Goal: Information Seeking & Learning: Learn about a topic

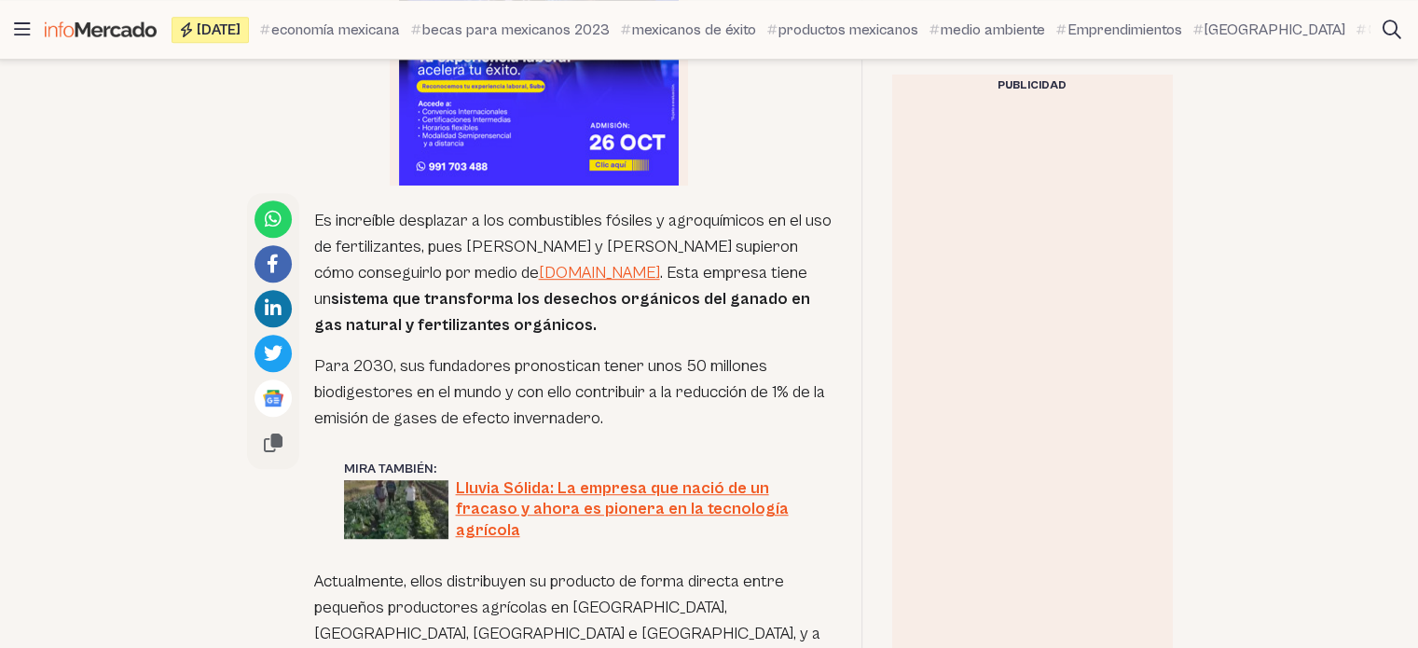
scroll to position [1008, 0]
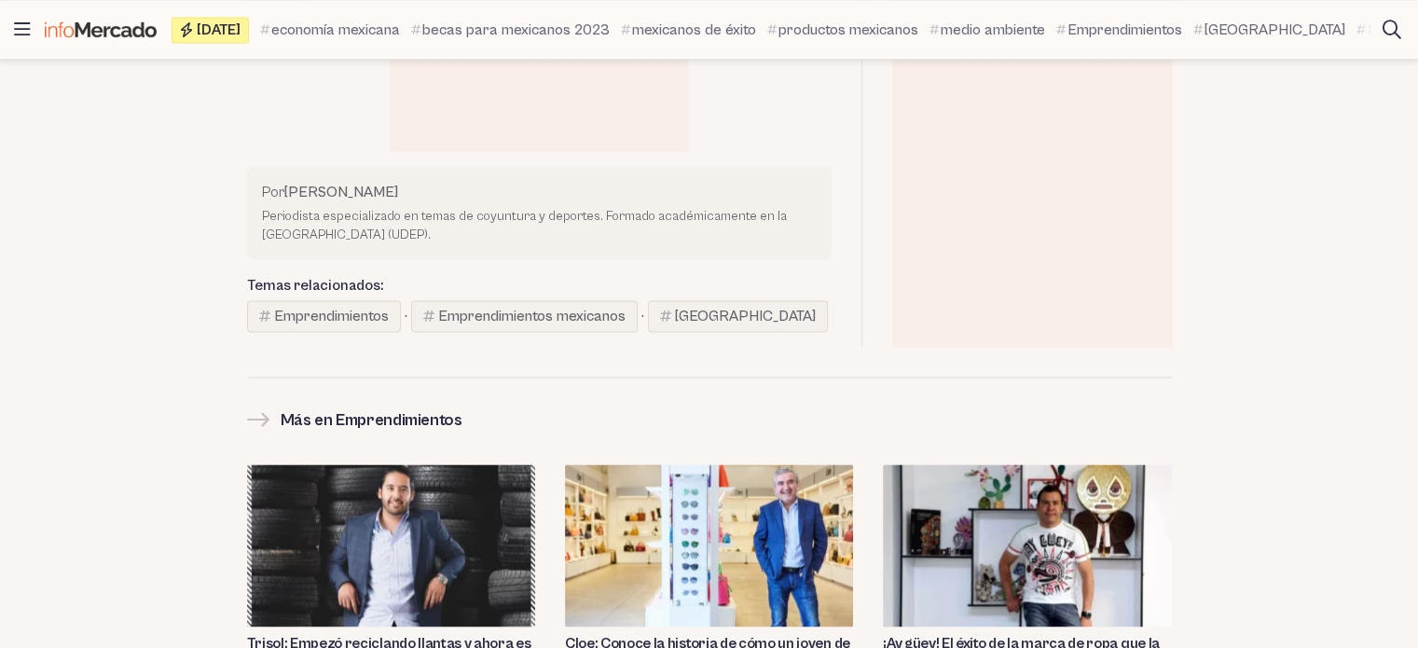
scroll to position [2669, 0]
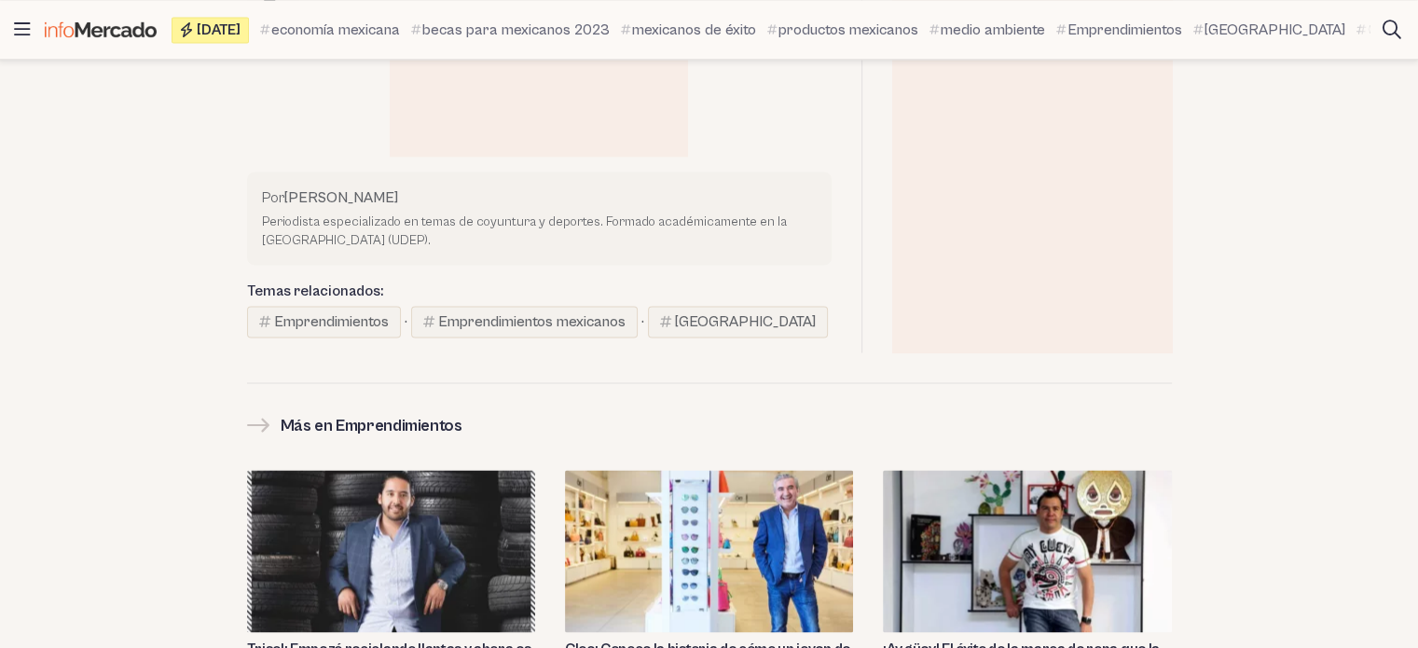
click at [756, 470] on img at bounding box center [709, 551] width 288 height 162
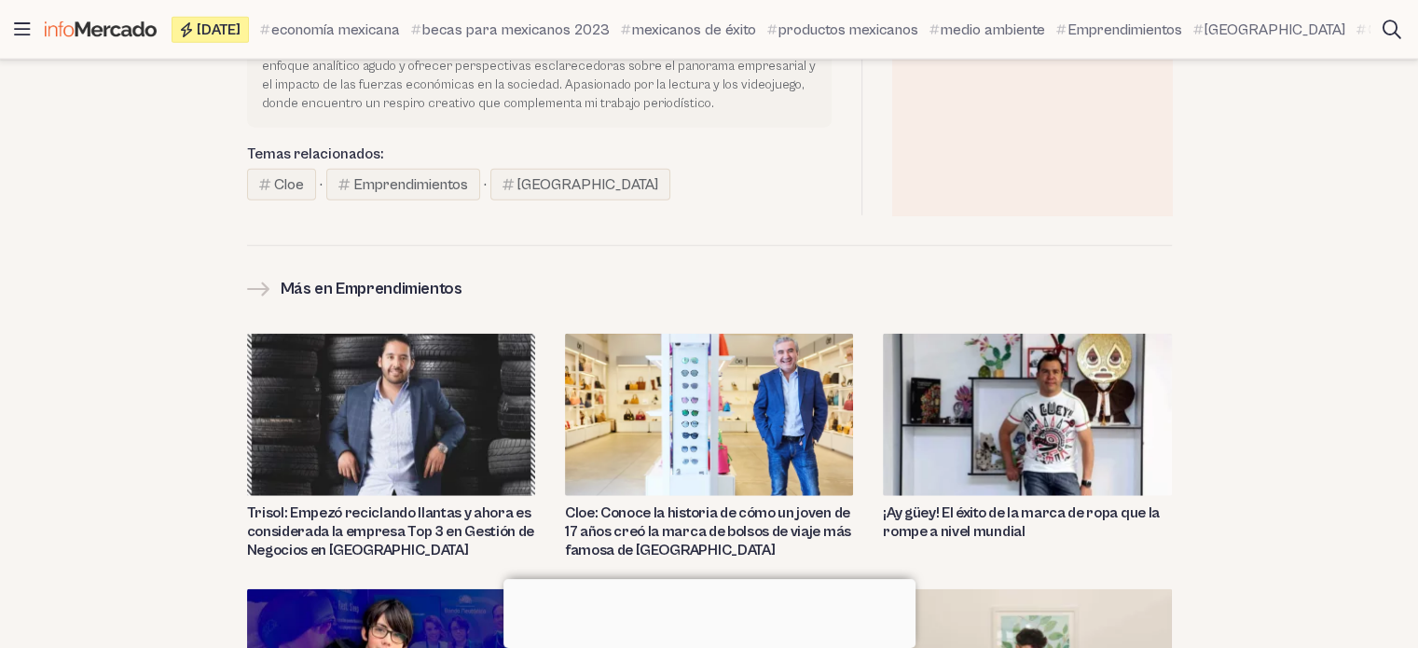
scroll to position [4534, 0]
